Goal: Task Accomplishment & Management: Manage account settings

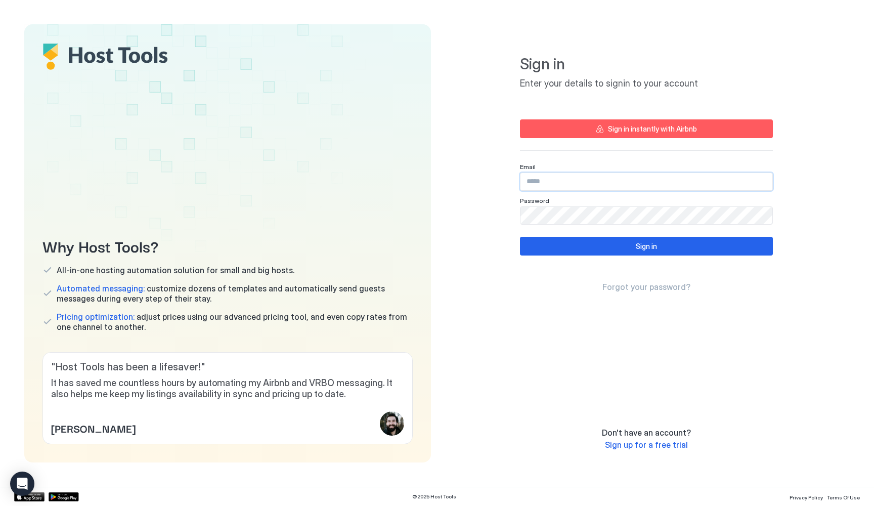
type input "**********"
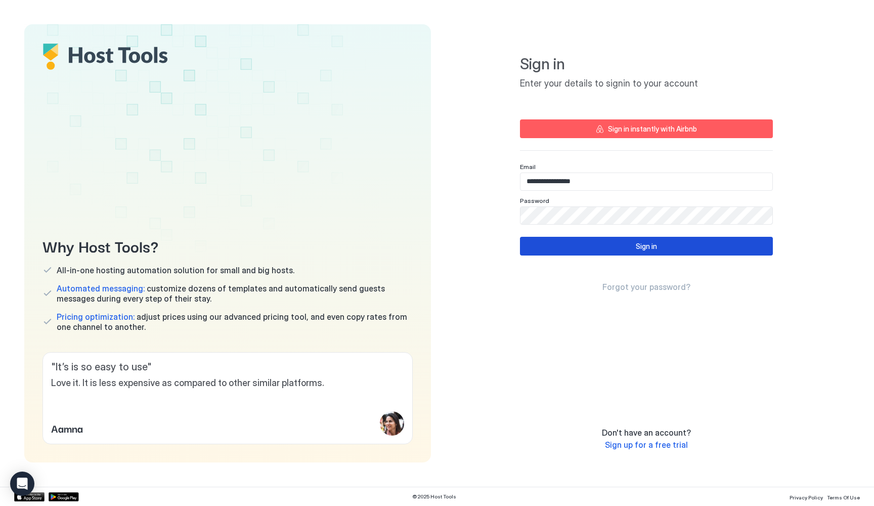
click at [622, 242] on button "Sign in" at bounding box center [646, 246] width 253 height 19
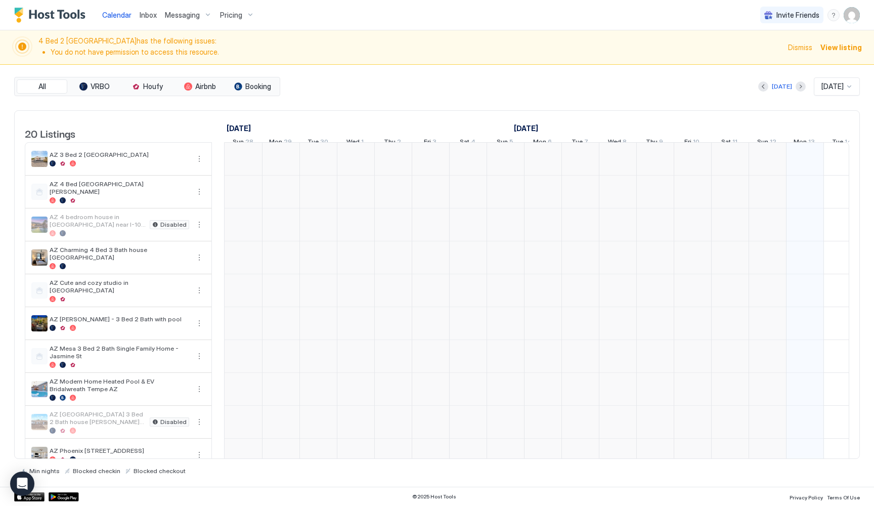
scroll to position [0, 562]
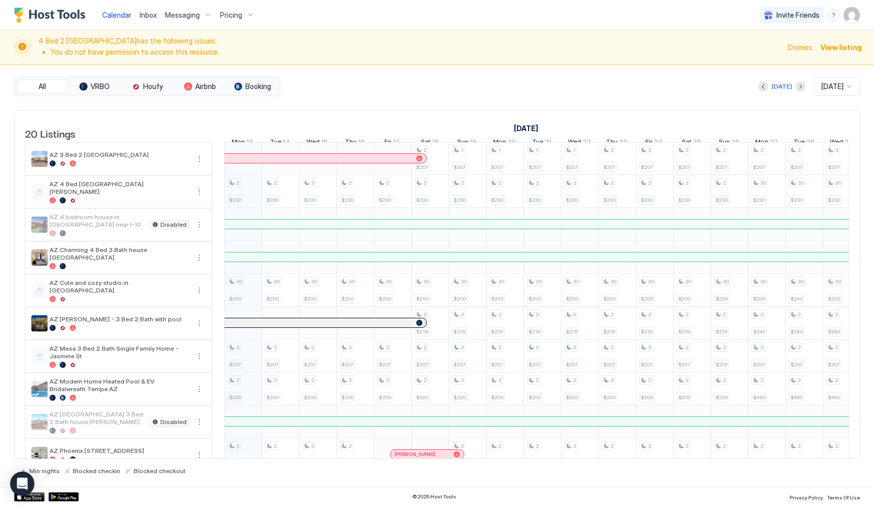
click at [242, 19] on div "Pricing" at bounding box center [237, 15] width 42 height 17
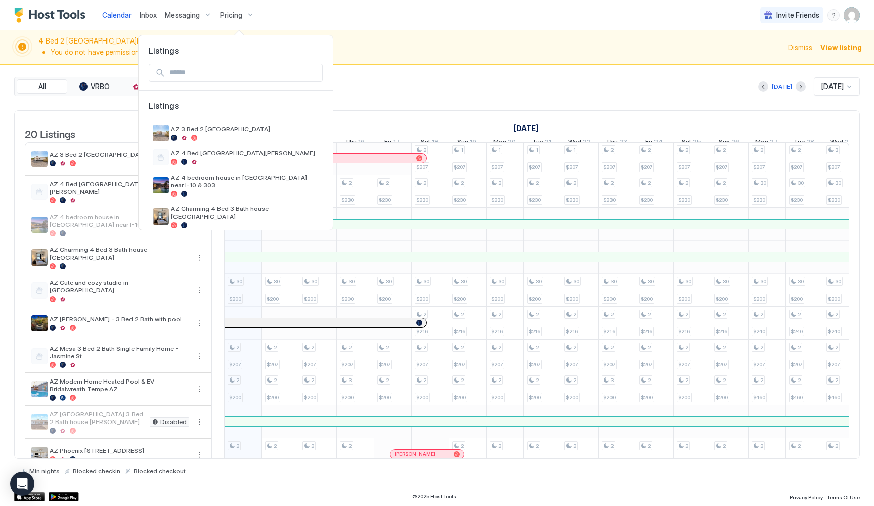
click at [231, 75] on input "Input Field" at bounding box center [243, 72] width 157 height 17
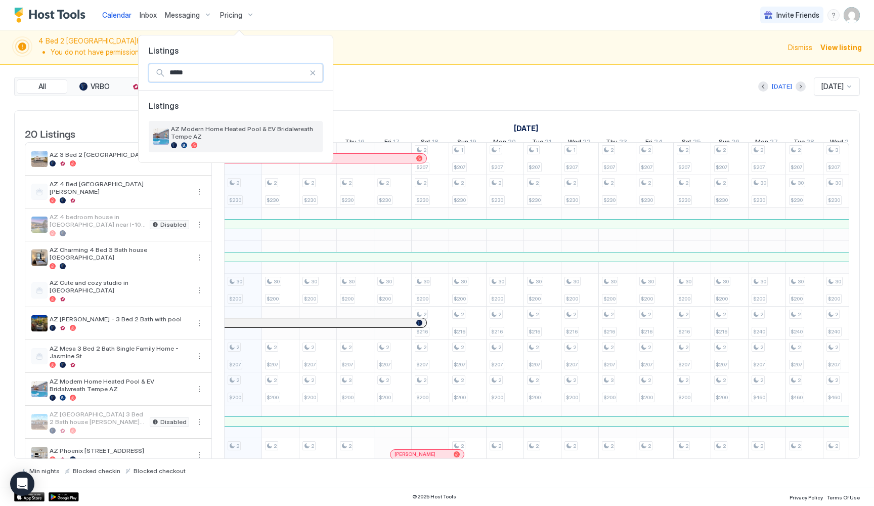
type input "*****"
click at [230, 129] on span "AZ Modern Home Heated Pool & EV Bridalwreath Tempe AZ" at bounding box center [245, 132] width 148 height 15
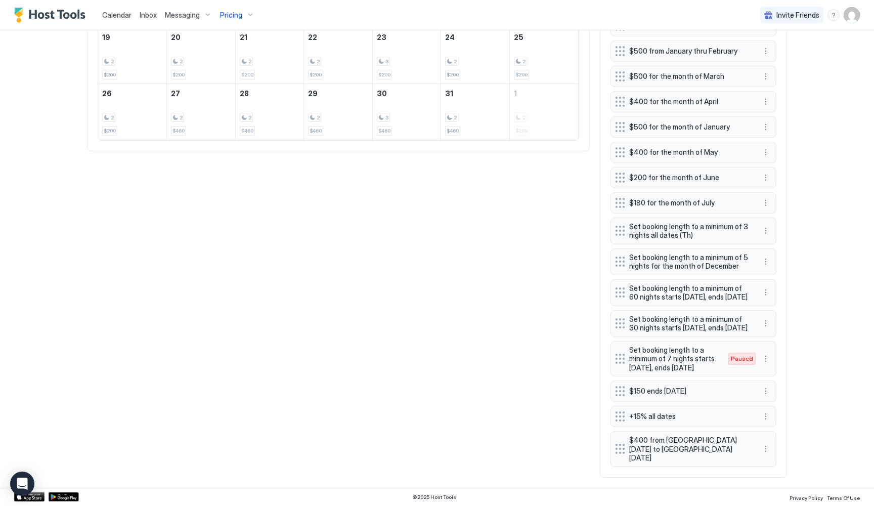
scroll to position [583, 0]
drag, startPoint x: 622, startPoint y: 426, endPoint x: 622, endPoint y: 452, distance: 26.3
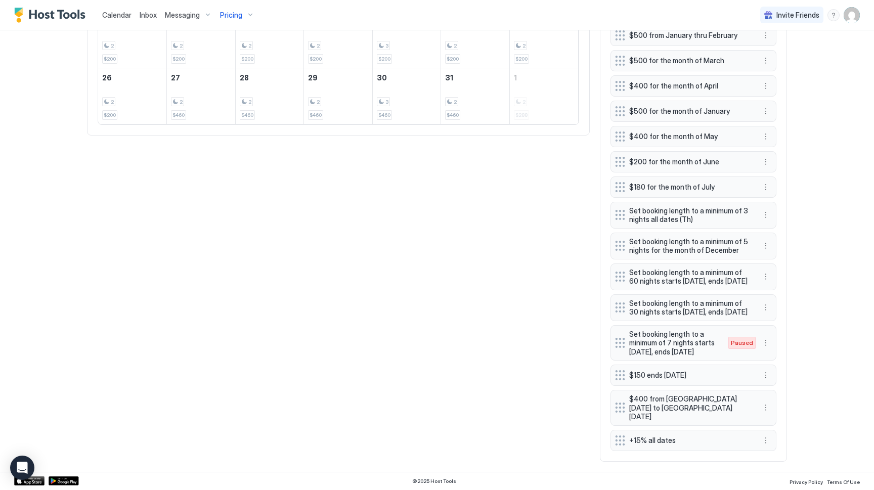
scroll to position [598, 0]
click at [576, 385] on div "All VRBO Booking Airbnb [DATE] [DATE] [DATE] [DATE] [DATE] [DATE] [DATE] [DATE]…" at bounding box center [437, 121] width 700 height 682
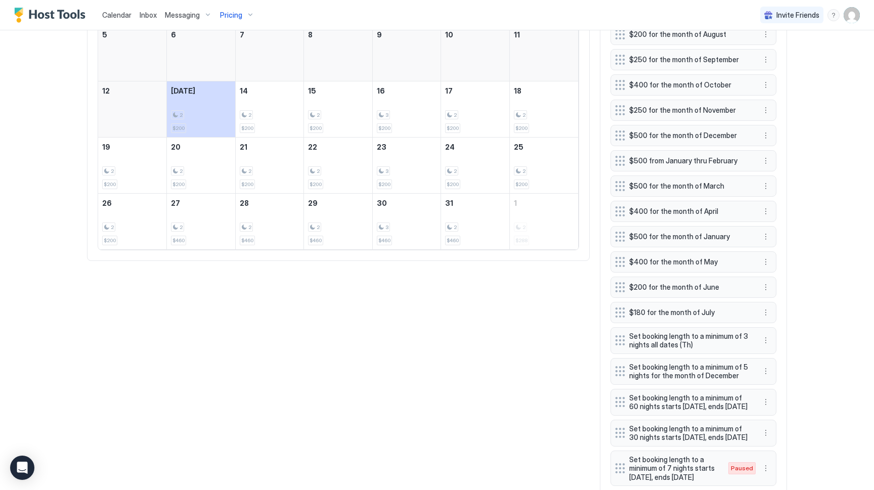
scroll to position [140, 0]
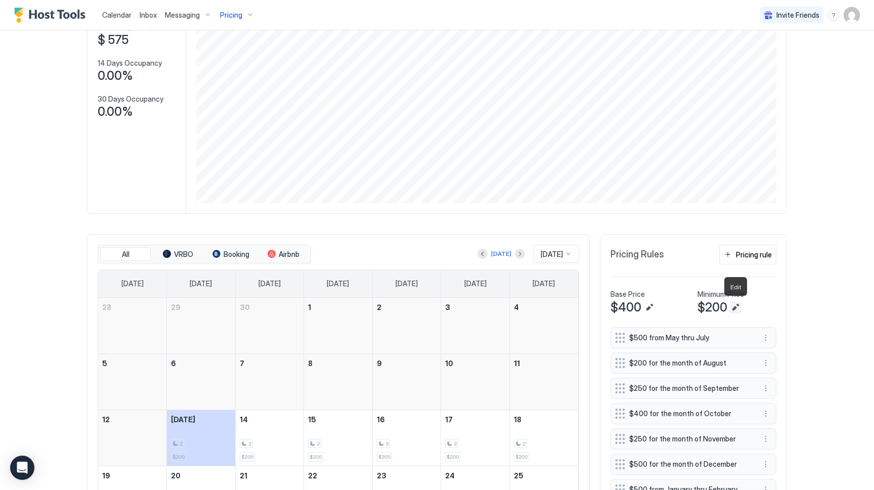
click at [736, 304] on button "Edit" at bounding box center [735, 307] width 12 height 12
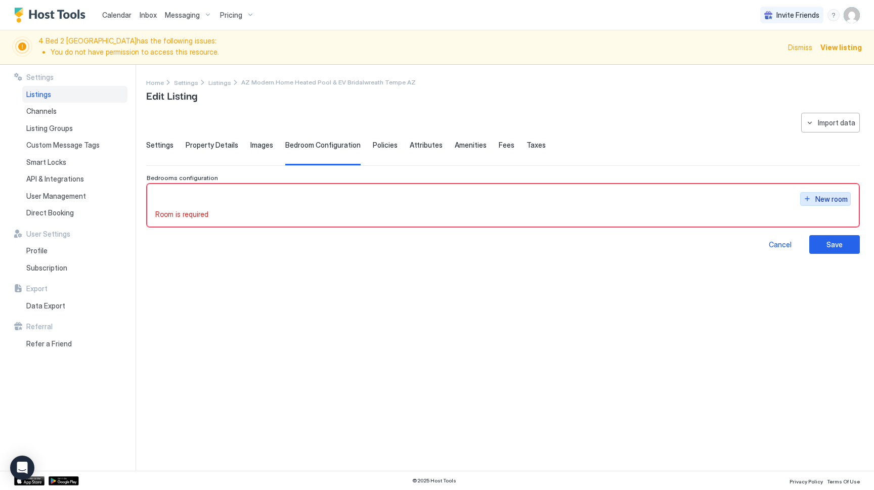
click at [834, 200] on div "New room" at bounding box center [831, 199] width 32 height 11
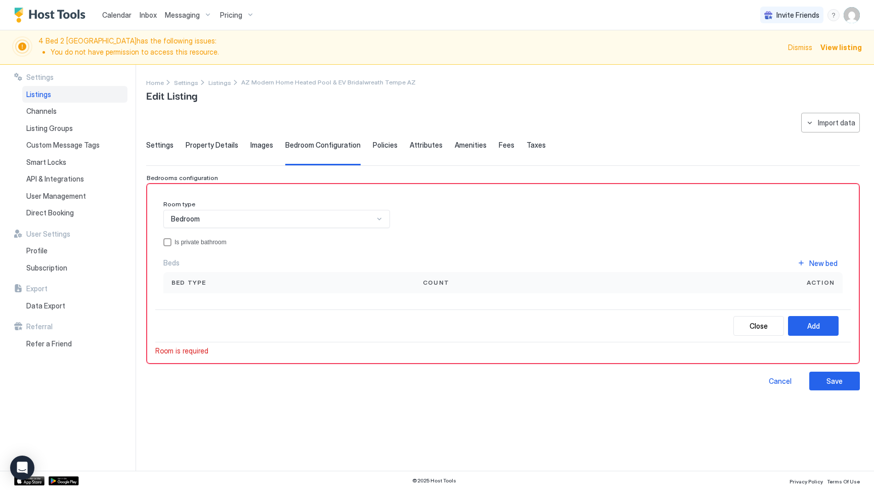
click at [350, 216] on div "Bedroom" at bounding box center [272, 218] width 203 height 9
click at [345, 239] on div "Bedroom" at bounding box center [276, 243] width 213 height 8
click at [168, 242] on div "privateBathroom" at bounding box center [167, 242] width 8 height 8
click at [820, 265] on div "New bed" at bounding box center [823, 263] width 28 height 11
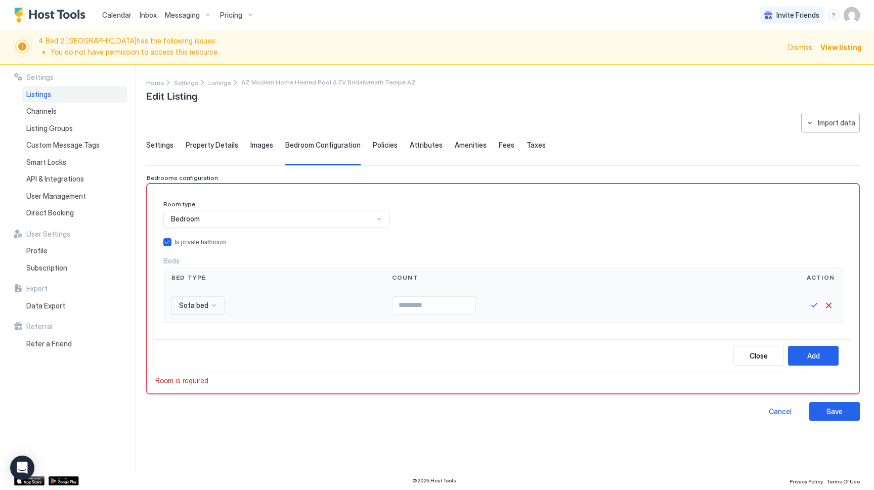
click at [196, 304] on span "Sofa bed" at bounding box center [193, 305] width 29 height 9
click at [197, 325] on span "King bed" at bounding box center [191, 329] width 26 height 8
click at [403, 303] on input "Input Field" at bounding box center [430, 305] width 83 height 17
type input "*"
click at [812, 305] on button "Save" at bounding box center [814, 305] width 12 height 12
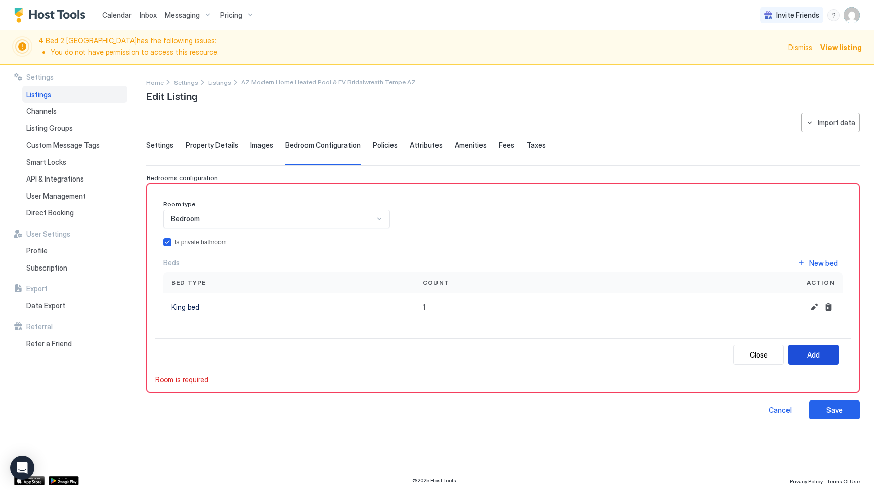
click at [806, 352] on button "Add" at bounding box center [813, 355] width 51 height 20
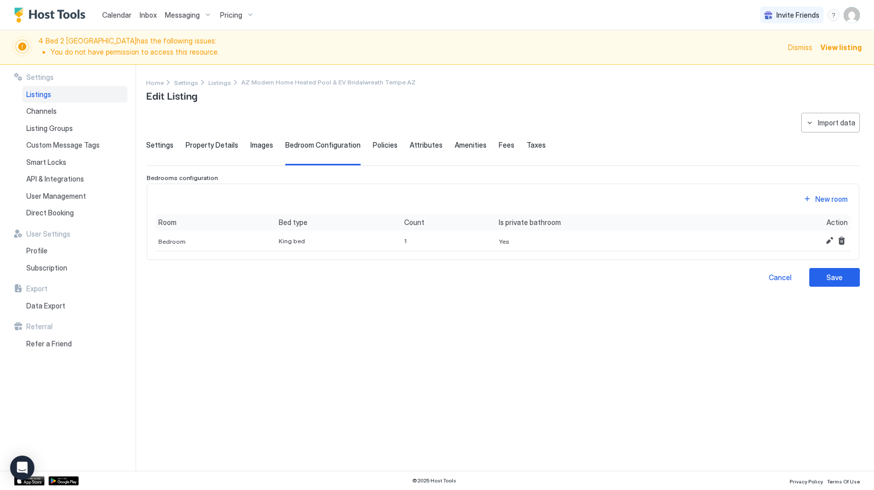
click at [712, 341] on div "**********" at bounding box center [502, 286] width 713 height 346
click at [829, 241] on button "Edit" at bounding box center [829, 241] width 12 height 12
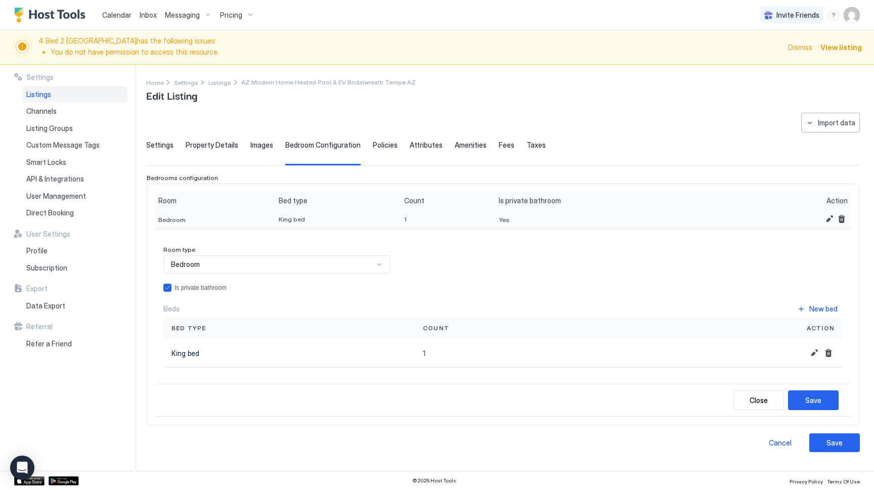
click at [413, 221] on div "1" at bounding box center [448, 219] width 88 height 8
click at [829, 218] on button "Edit" at bounding box center [829, 219] width 12 height 12
click at [828, 218] on button "Edit" at bounding box center [829, 219] width 12 height 12
click at [321, 219] on div "King bed" at bounding box center [338, 219] width 119 height 8
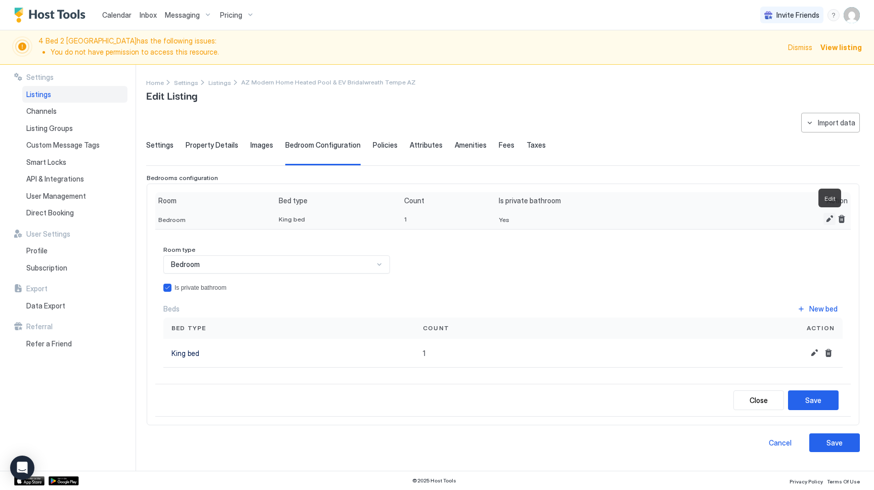
click at [827, 217] on button "Edit" at bounding box center [829, 219] width 12 height 12
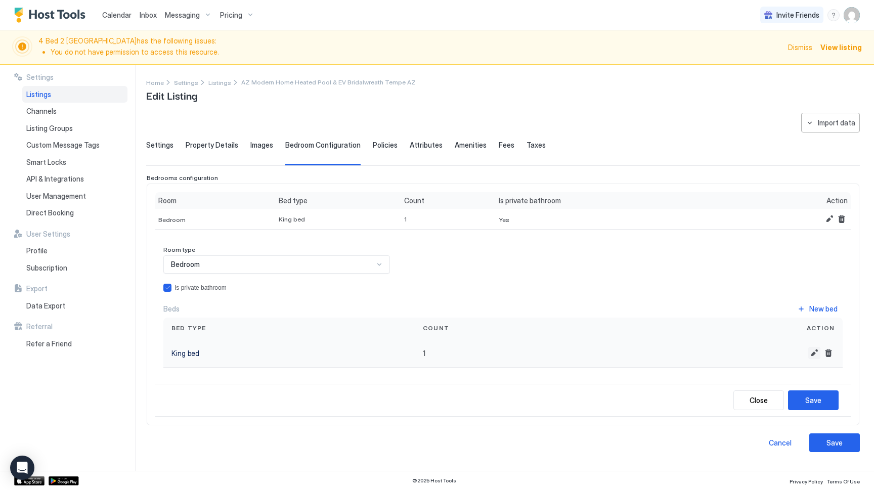
click at [813, 347] on button "Edit" at bounding box center [814, 353] width 12 height 12
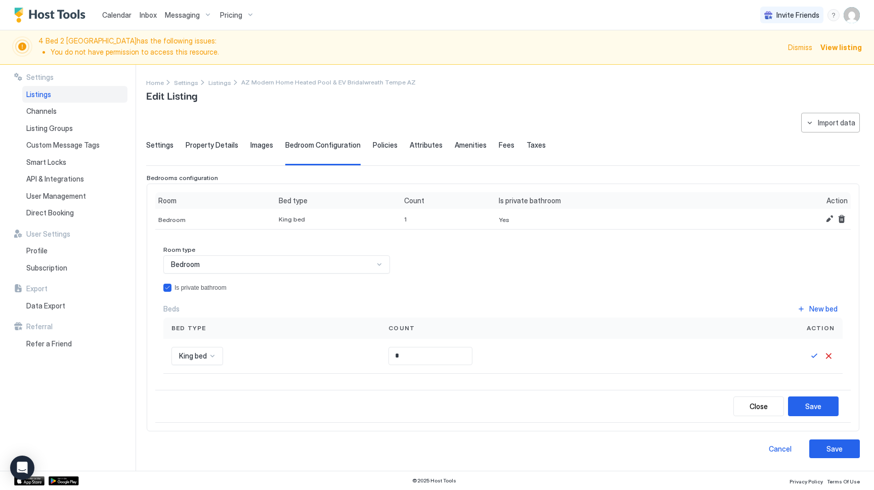
click at [517, 264] on div "Room type Bedroom Is private bathroom Beds New bed Bed type Count Action King b…" at bounding box center [502, 310] width 679 height 128
click at [376, 260] on div at bounding box center [379, 264] width 8 height 8
click at [610, 261] on div "Room type Bedroom Is private bathroom Beds New bed Bed type Count Action King b…" at bounding box center [502, 310] width 679 height 128
click at [827, 214] on button "Edit" at bounding box center [829, 219] width 12 height 12
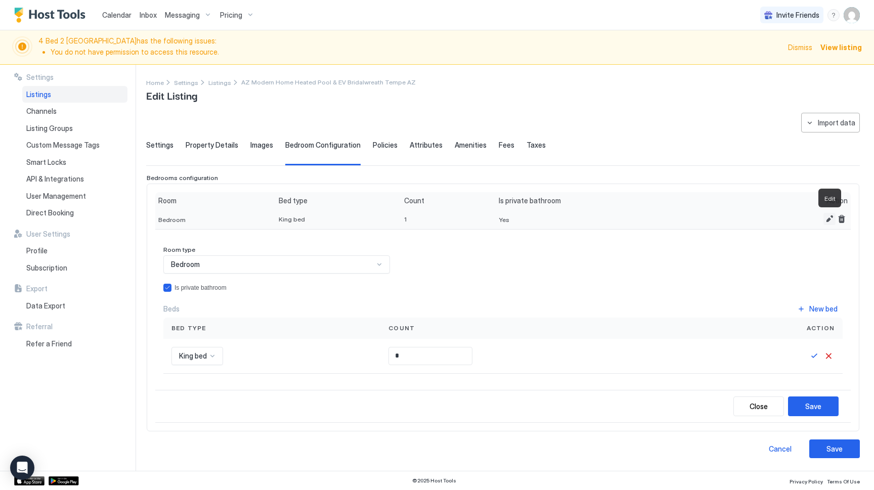
click at [827, 214] on button "Edit" at bounding box center [829, 219] width 12 height 12
click at [830, 219] on button "Edit" at bounding box center [829, 219] width 12 height 12
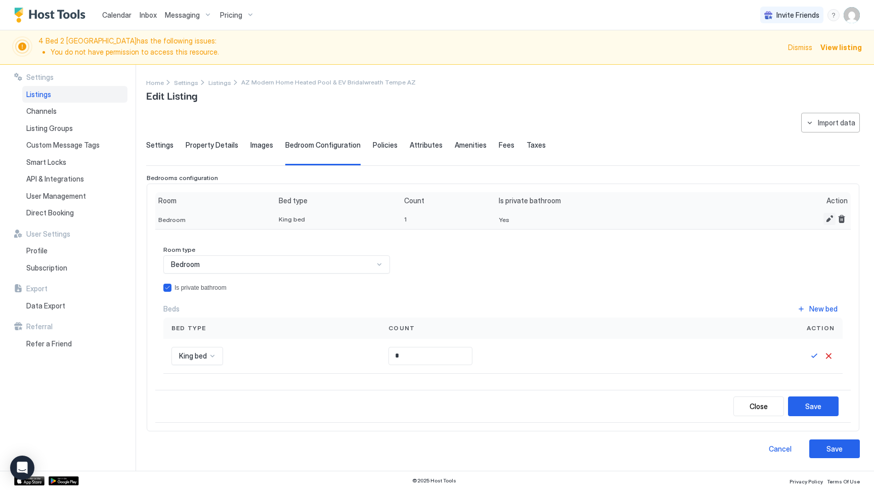
click at [830, 219] on button "Edit" at bounding box center [829, 219] width 12 height 12
click at [843, 217] on button "Remove" at bounding box center [841, 219] width 12 height 12
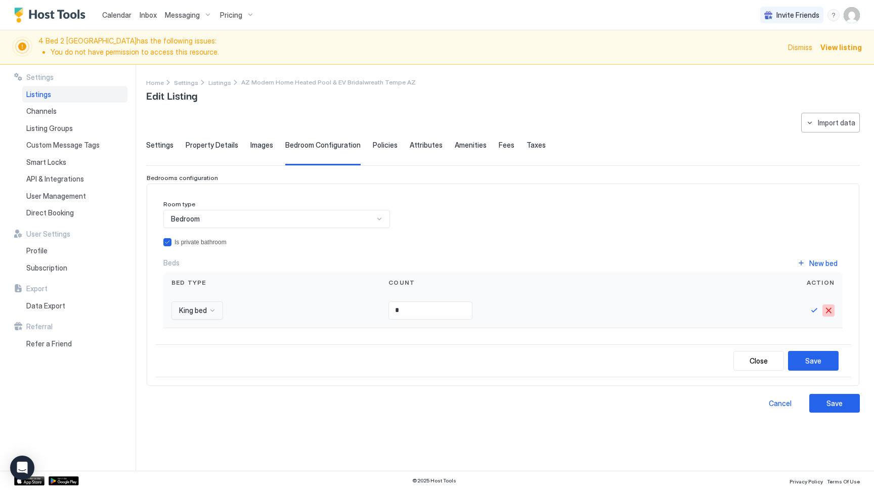
click at [826, 309] on button "Cancel" at bounding box center [828, 310] width 12 height 12
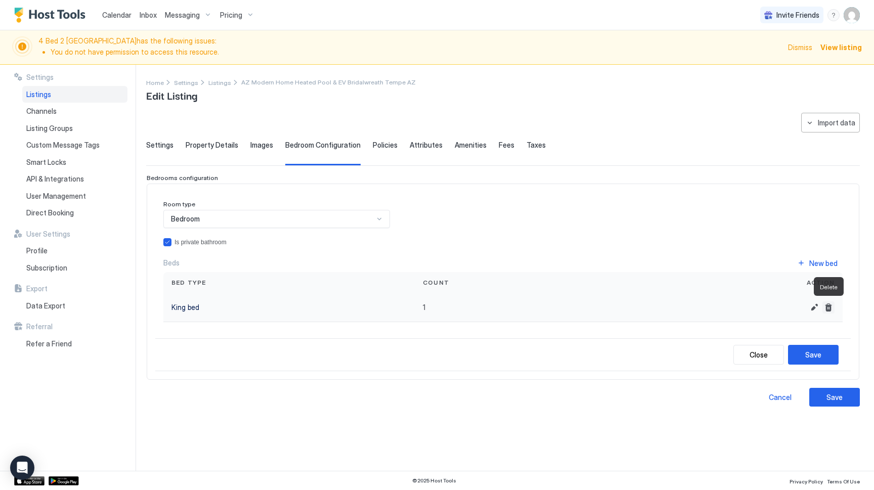
click at [830, 307] on button "Delete" at bounding box center [828, 307] width 12 height 12
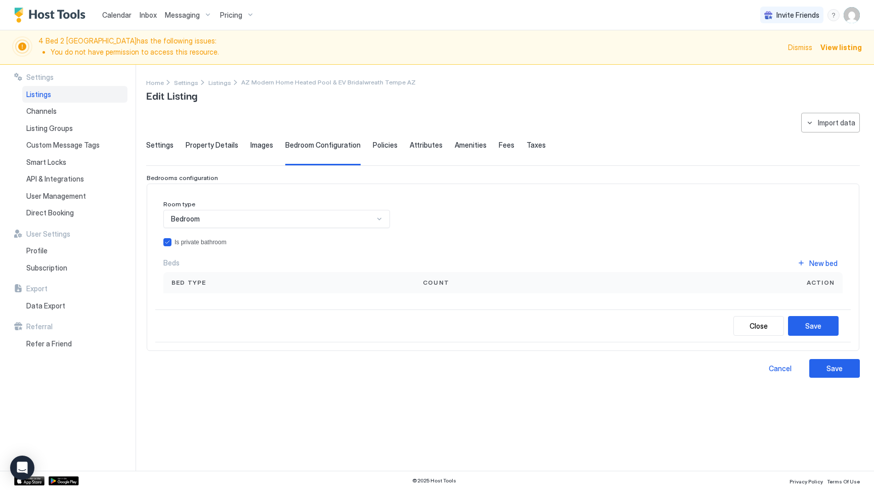
click at [371, 255] on div "Room type Bedroom Is private bathroom Beds New bed Bed type Count Action" at bounding box center [502, 246] width 679 height 93
click at [383, 215] on div "Bedroom" at bounding box center [276, 219] width 227 height 18
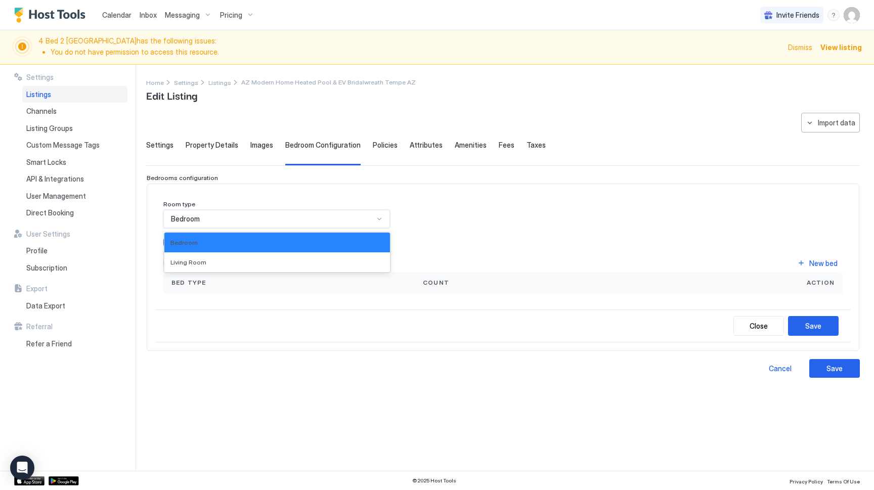
click at [383, 215] on div "Bedroom" at bounding box center [276, 219] width 227 height 18
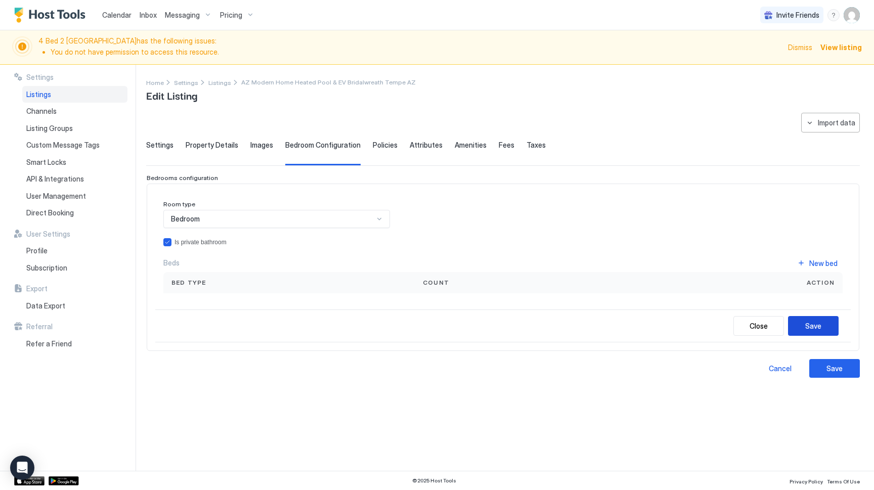
click at [810, 324] on div "Save" at bounding box center [813, 326] width 16 height 11
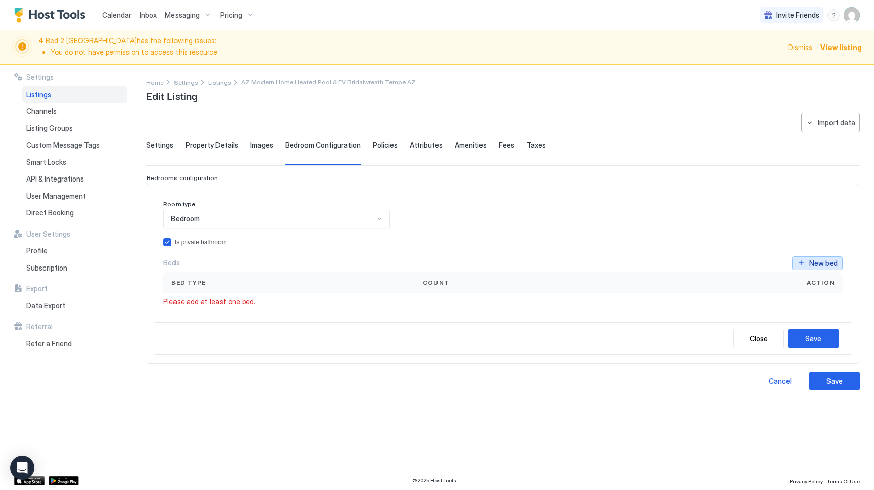
click at [821, 264] on div "New bed" at bounding box center [823, 263] width 28 height 11
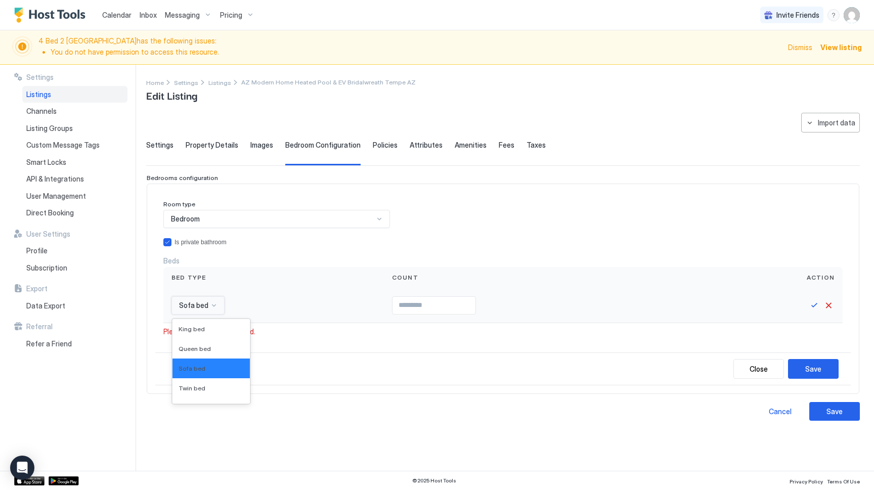
click at [190, 302] on span "Sofa bed" at bounding box center [193, 305] width 29 height 9
click at [196, 324] on div "King bed" at bounding box center [210, 329] width 77 height 20
click at [417, 301] on input "Input Field" at bounding box center [430, 305] width 83 height 17
type input "*"
click at [583, 243] on div "Is private bathroom" at bounding box center [508, 242] width 668 height 7
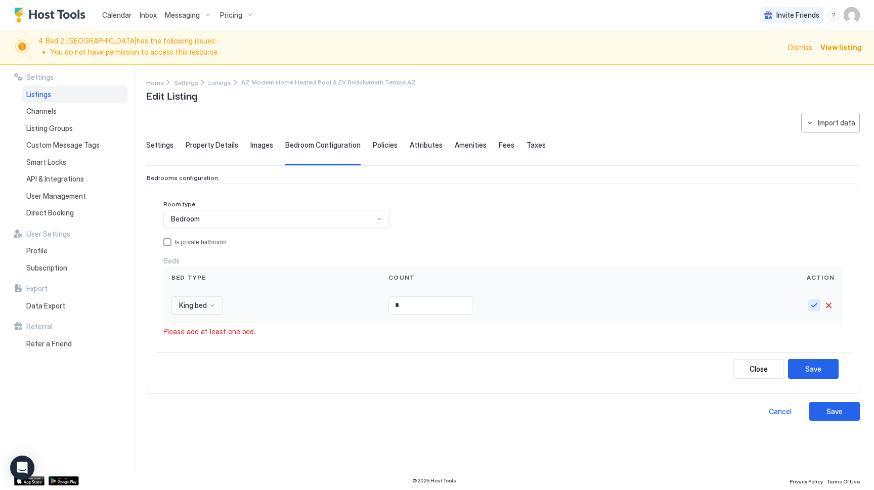
click at [814, 303] on button "Save" at bounding box center [814, 305] width 12 height 12
click at [825, 364] on button "Save" at bounding box center [813, 368] width 51 height 20
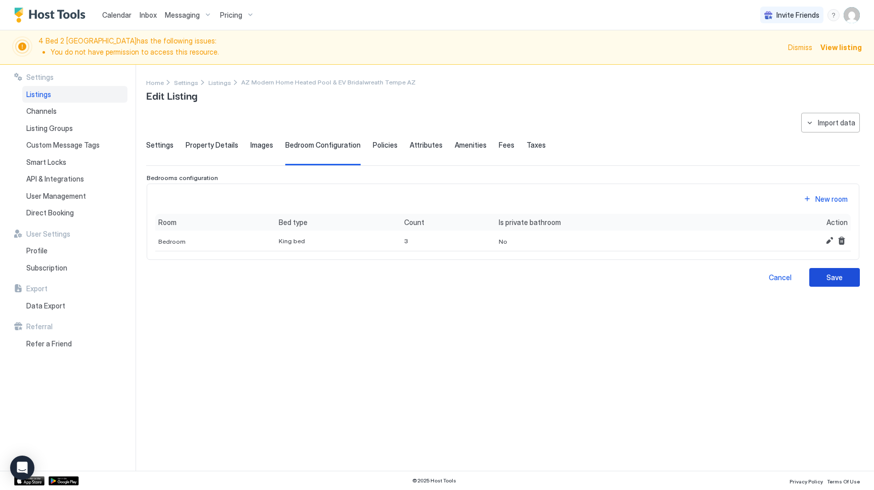
click at [842, 278] on button "Save" at bounding box center [834, 277] width 51 height 19
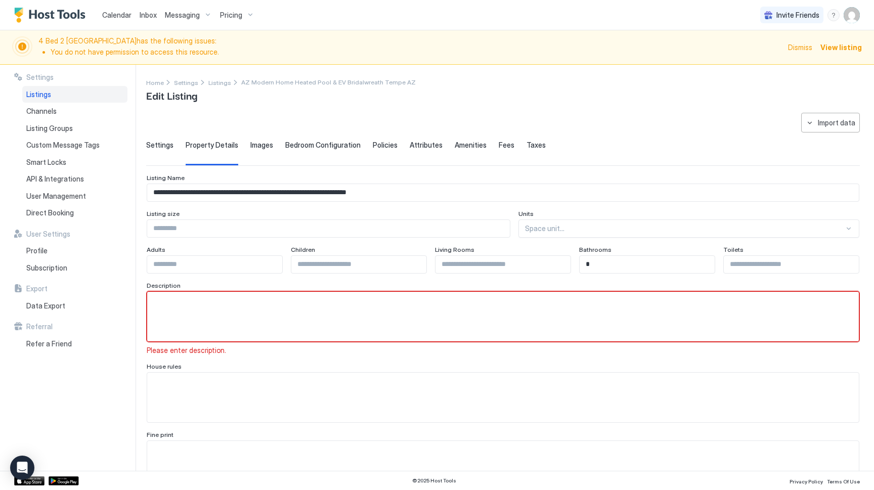
scroll to position [14, 0]
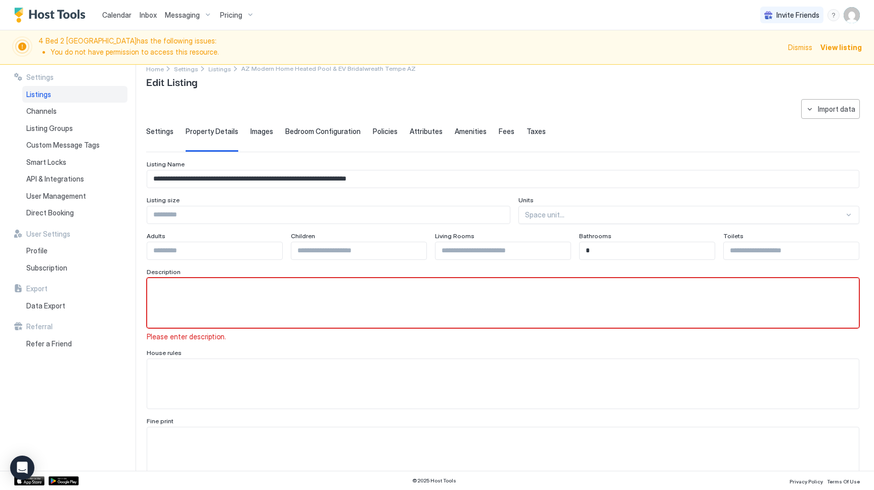
click at [290, 294] on textarea "Input Field" at bounding box center [502, 303] width 711 height 50
click at [117, 18] on span "Calendar" at bounding box center [116, 15] width 29 height 9
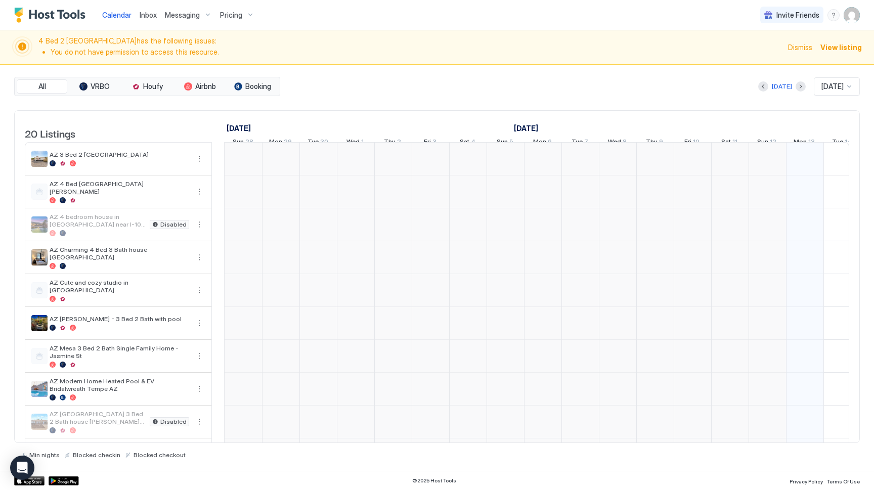
scroll to position [0, 562]
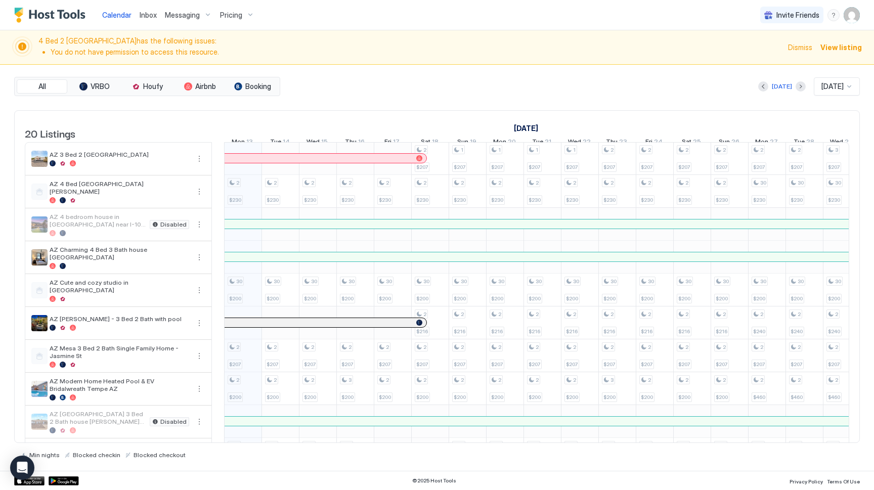
click at [231, 17] on span "Pricing" at bounding box center [231, 15] width 22 height 9
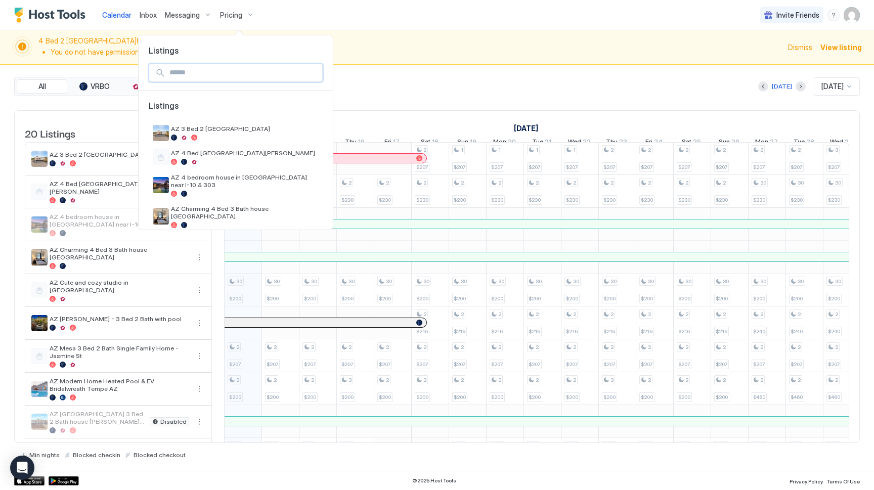
click at [238, 75] on input "Input Field" at bounding box center [243, 72] width 157 height 17
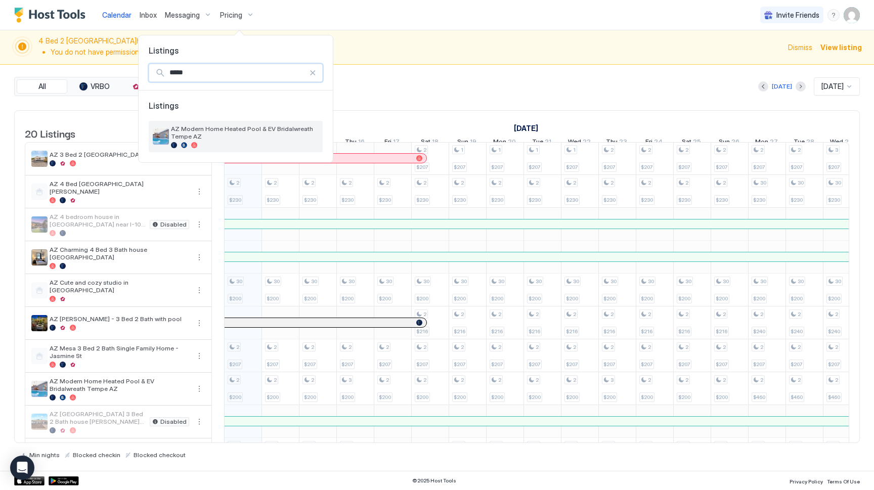
type input "*****"
click at [241, 133] on span "AZ Modern Home Heated Pool & EV Bridalwreath Tempe AZ" at bounding box center [245, 132] width 148 height 15
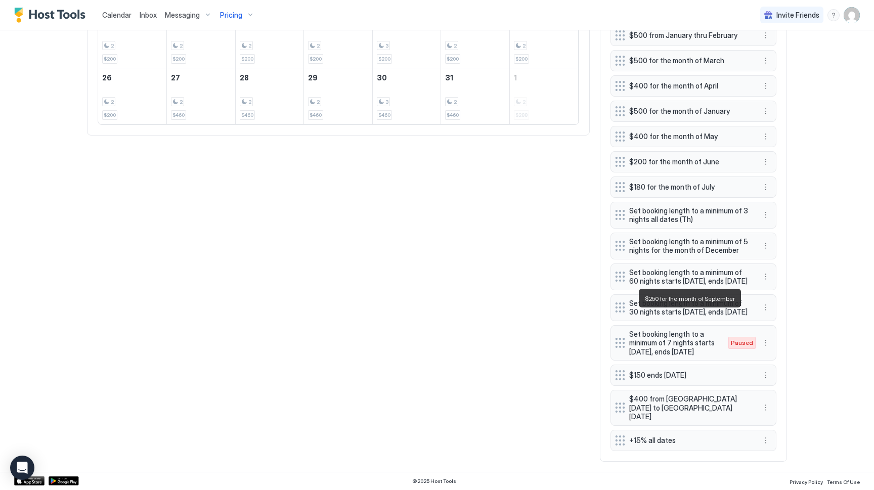
scroll to position [598, 0]
click at [815, 334] on div "Calendar Inbox Messaging Pricing Invite Friends KG 4 Bed 2 Bath [GEOGRAPHIC_DAT…" at bounding box center [437, 245] width 874 height 490
click at [766, 381] on button "More options" at bounding box center [766, 375] width 12 height 12
click at [775, 391] on div "Edit" at bounding box center [779, 399] width 38 height 16
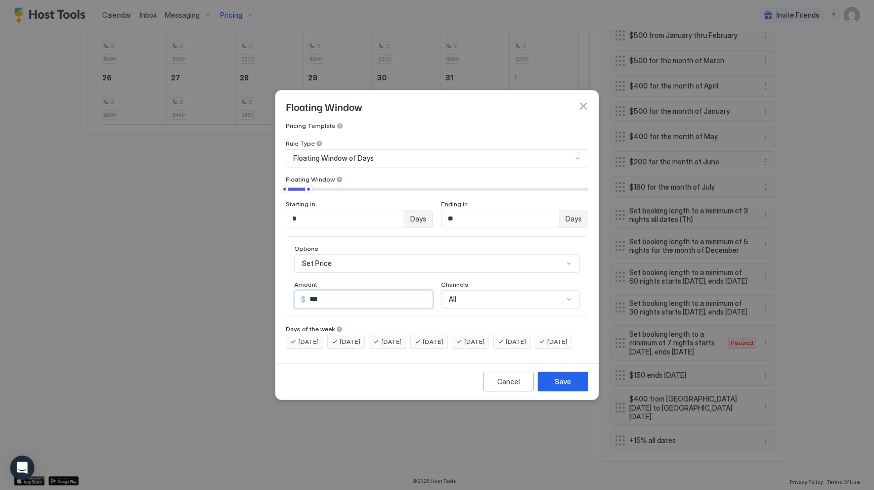
click at [314, 293] on input "***" at bounding box center [368, 299] width 127 height 17
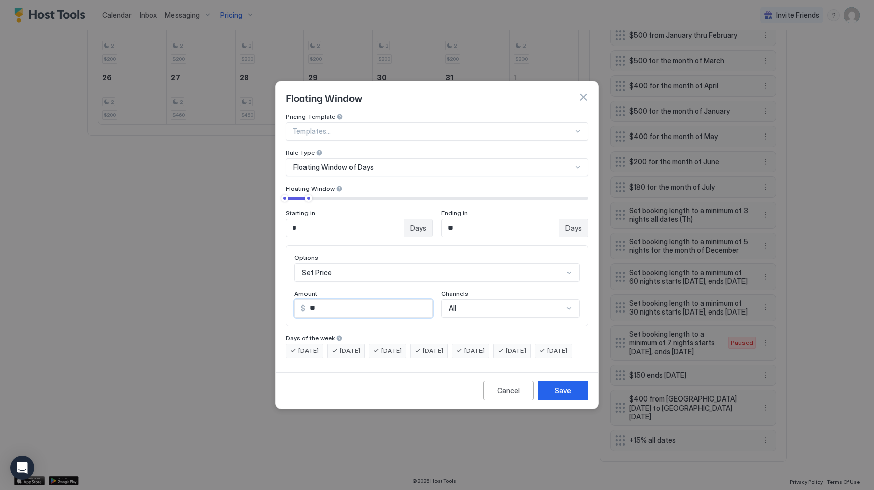
type input "***"
click at [563, 396] on div "Save" at bounding box center [563, 390] width 16 height 11
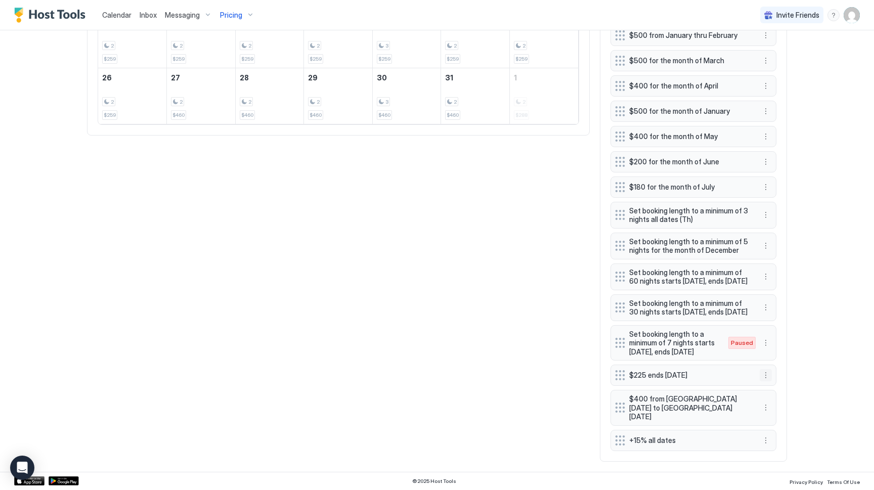
click at [765, 381] on button "More options" at bounding box center [766, 375] width 12 height 12
click at [828, 349] on div at bounding box center [437, 245] width 874 height 490
